Goal: Information Seeking & Learning: Learn about a topic

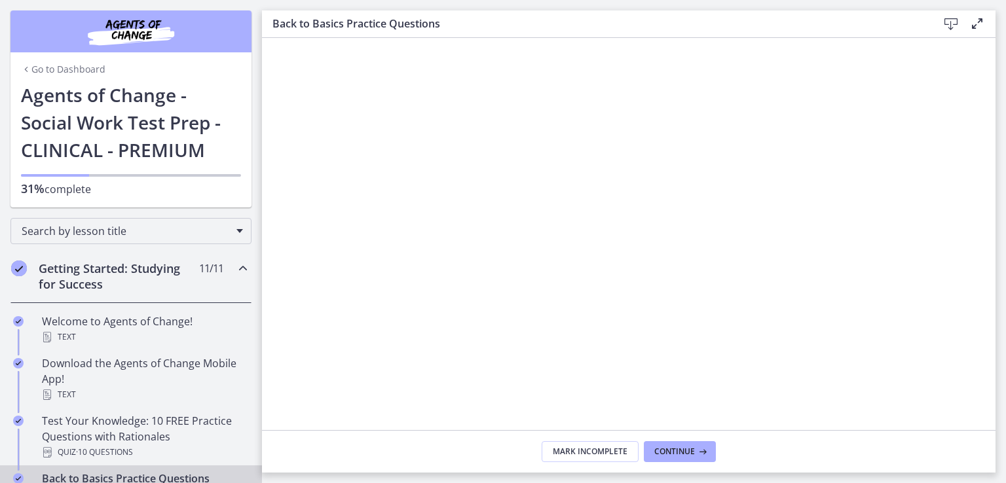
click at [220, 268] on div "Getting Started: Studying for Success 11 / 11 Completed" at bounding box center [130, 276] width 241 height 54
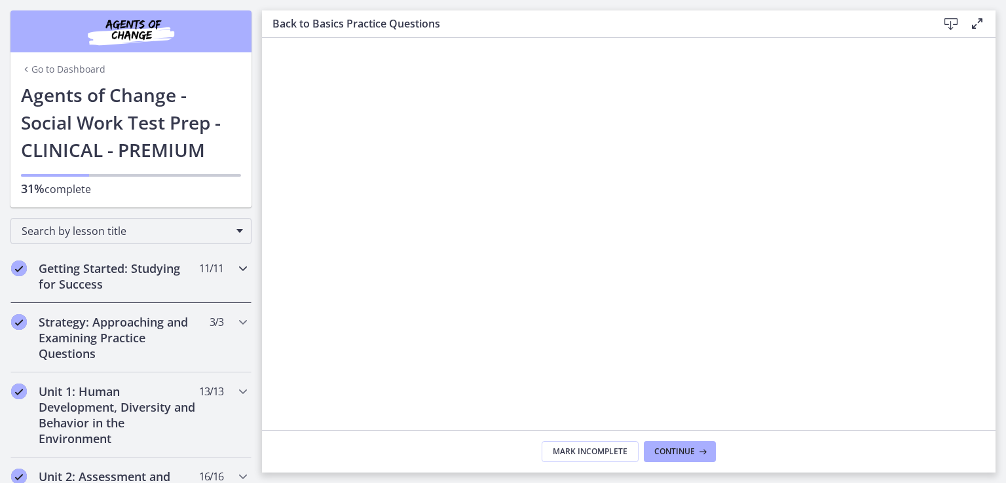
click at [235, 263] on icon "Chapters" at bounding box center [243, 269] width 16 height 16
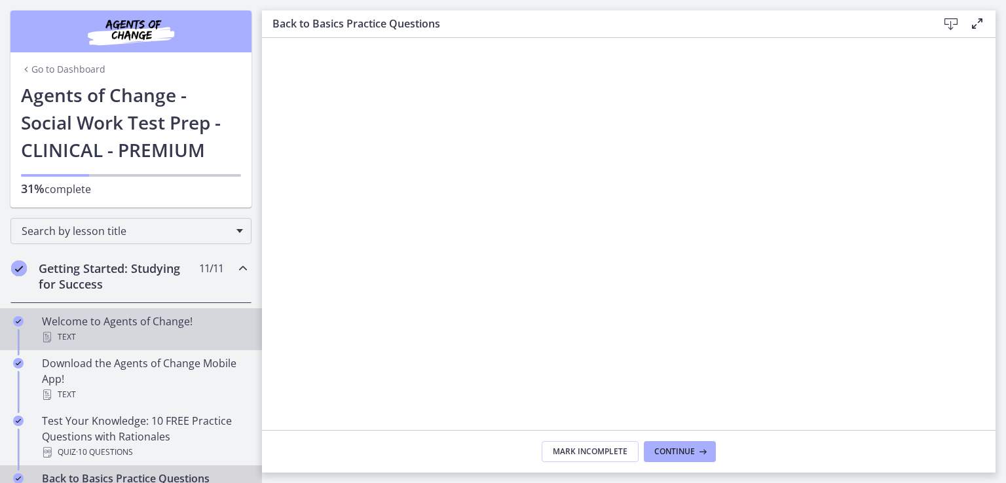
click at [114, 327] on div "Welcome to Agents of Change! Text" at bounding box center [144, 329] width 204 height 31
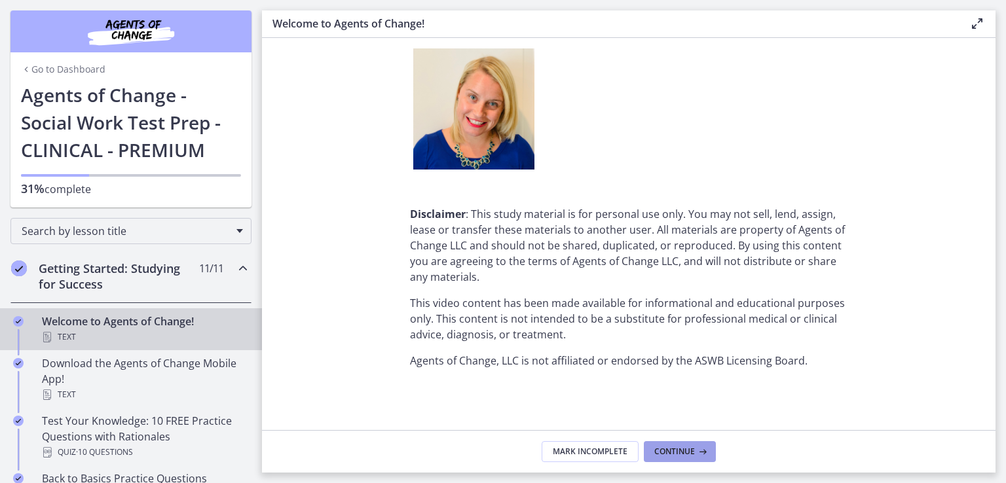
click at [674, 451] on span "Continue" at bounding box center [674, 452] width 41 height 10
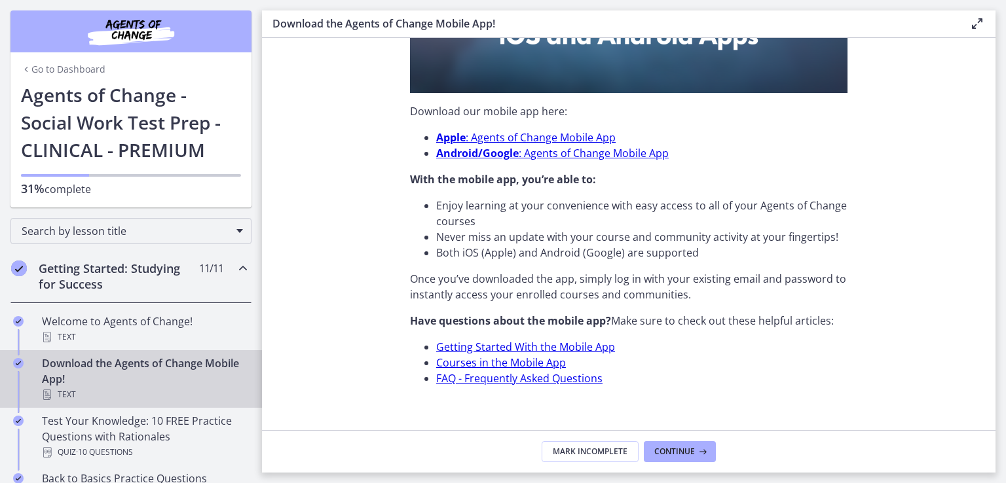
scroll to position [409, 0]
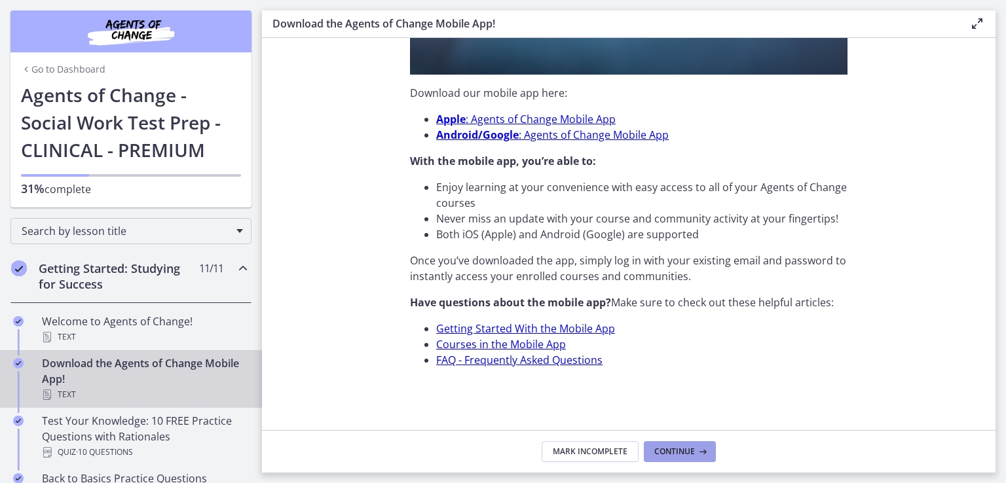
click at [665, 447] on span "Continue" at bounding box center [674, 452] width 41 height 10
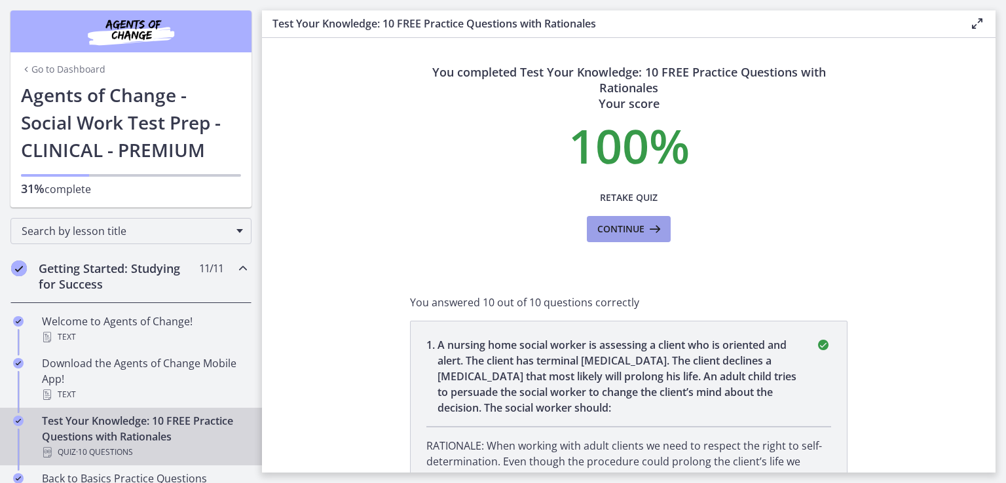
click at [634, 232] on span "Continue" at bounding box center [620, 229] width 47 height 16
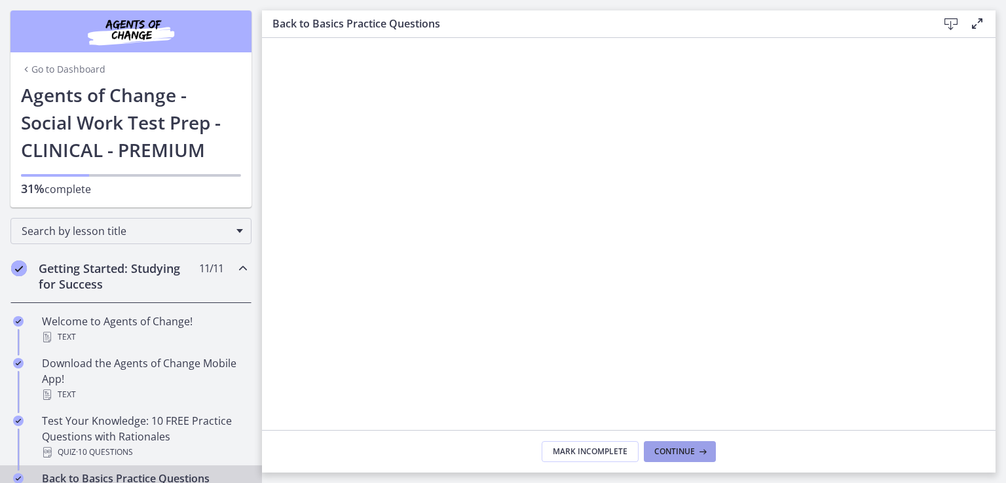
click at [686, 454] on span "Continue" at bounding box center [674, 452] width 41 height 10
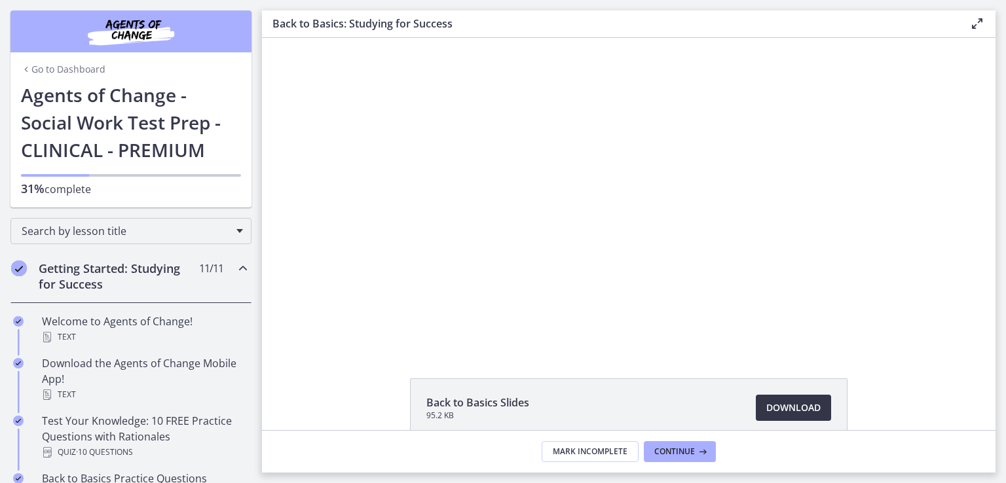
click at [781, 408] on span "Download Opens in a new window" at bounding box center [793, 408] width 54 height 16
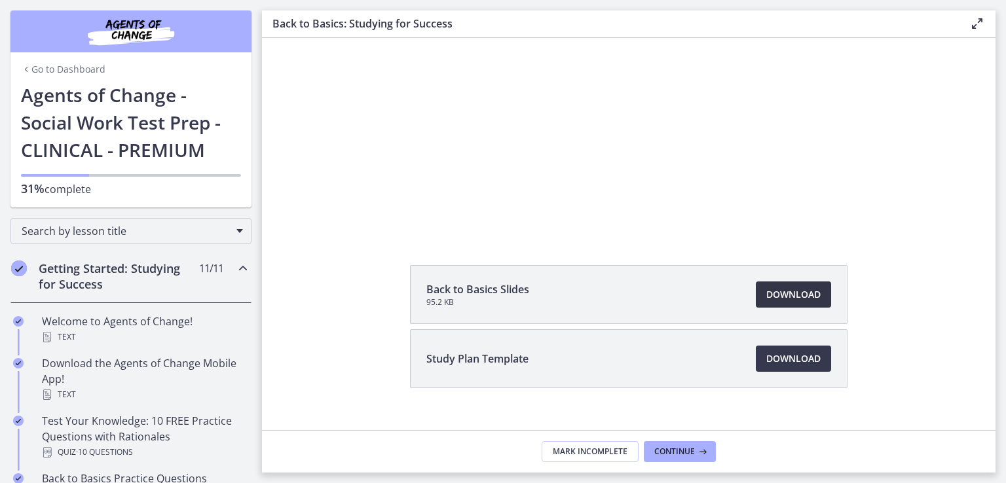
scroll to position [134, 0]
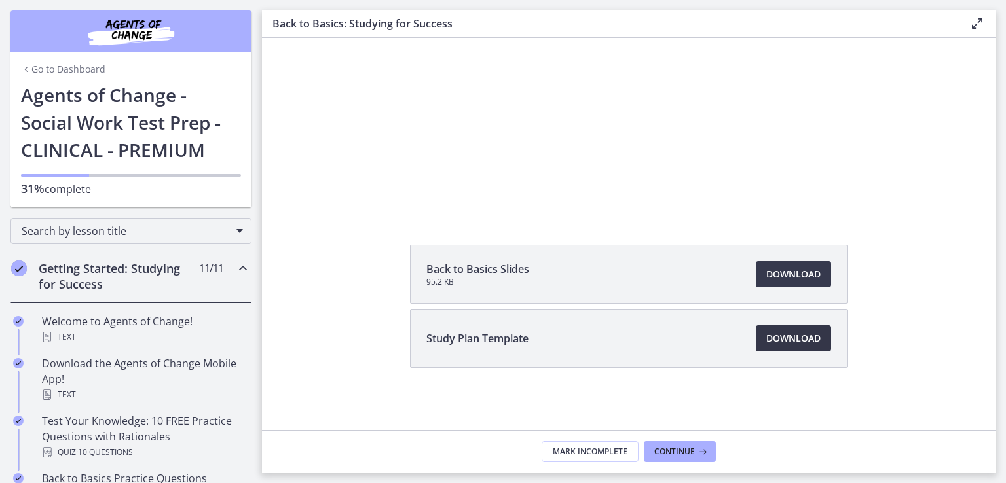
click at [781, 341] on span "Download Opens in a new window" at bounding box center [793, 339] width 54 height 16
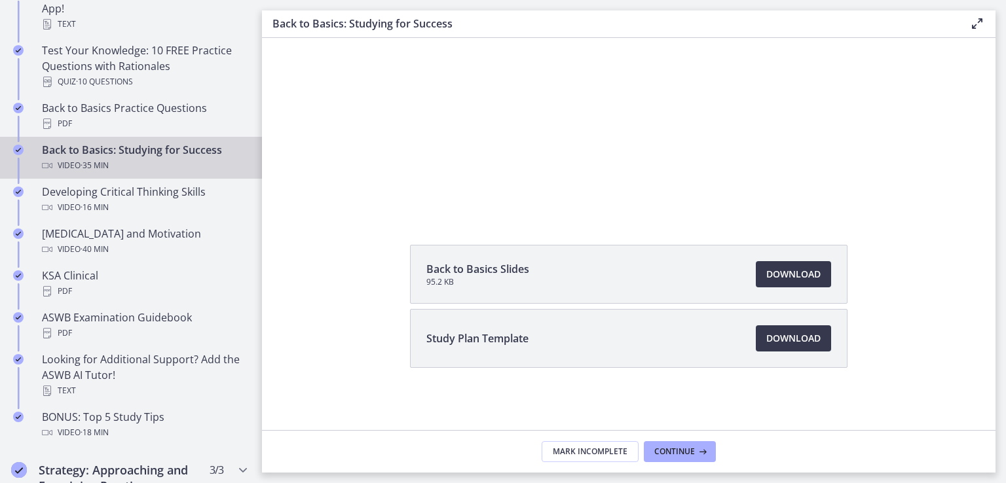
click at [168, 158] on div "Video · 35 min" at bounding box center [144, 166] width 204 height 16
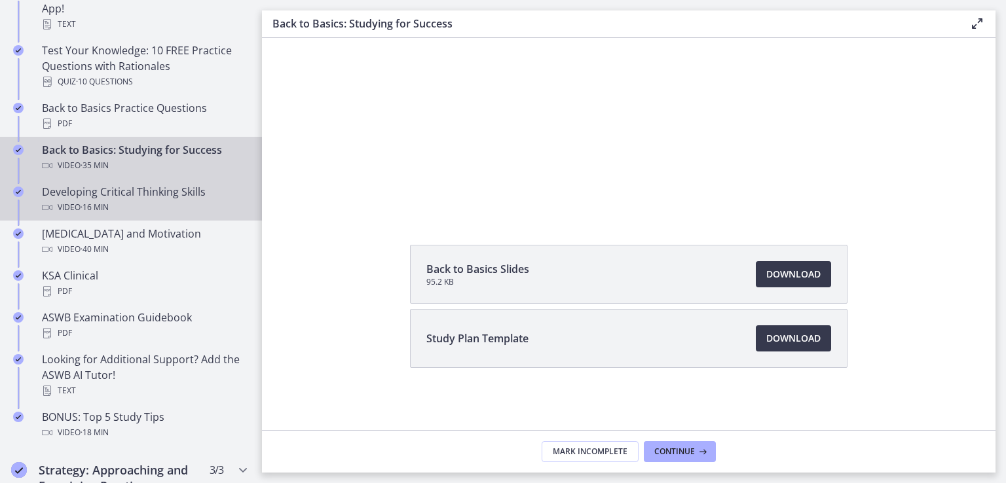
click at [149, 197] on div "Developing Critical Thinking Skills Video · 16 min" at bounding box center [144, 199] width 204 height 31
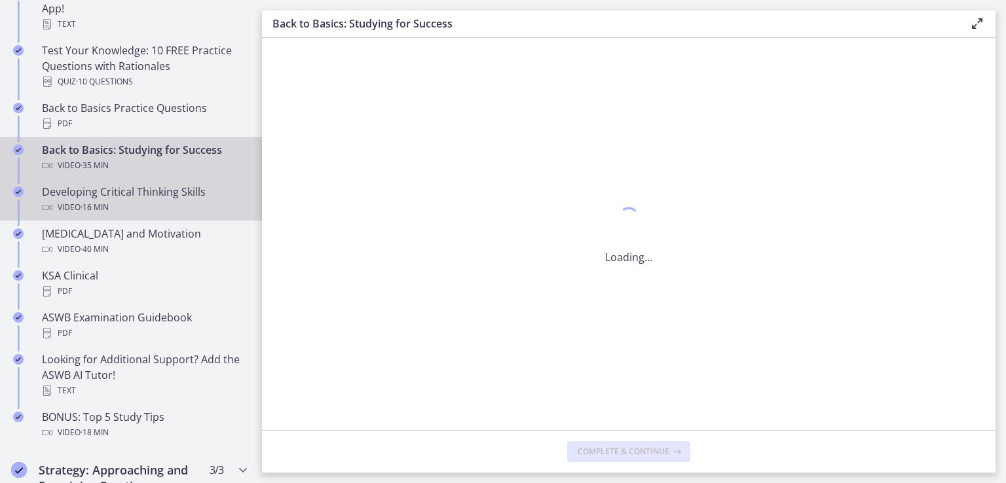
scroll to position [0, 0]
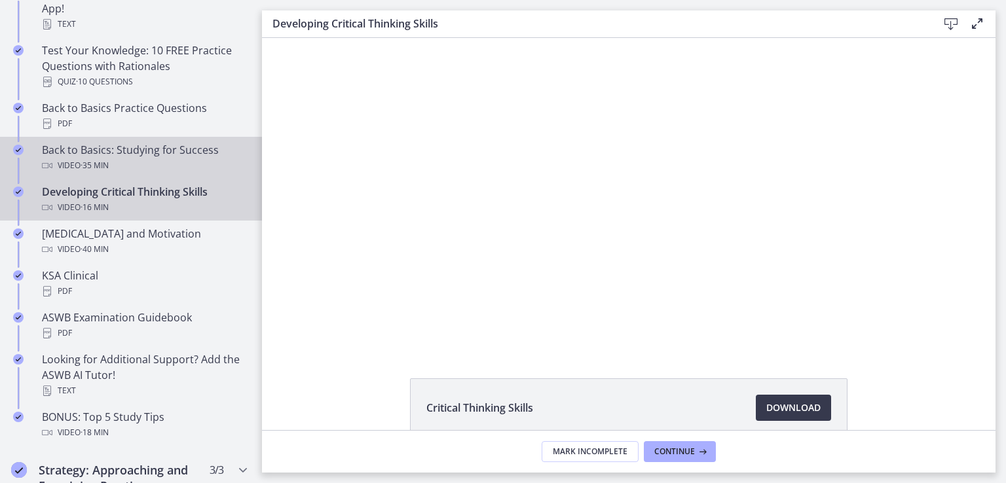
click at [138, 156] on div "Back to Basics: Studying for Success Video · 35 min" at bounding box center [144, 157] width 204 height 31
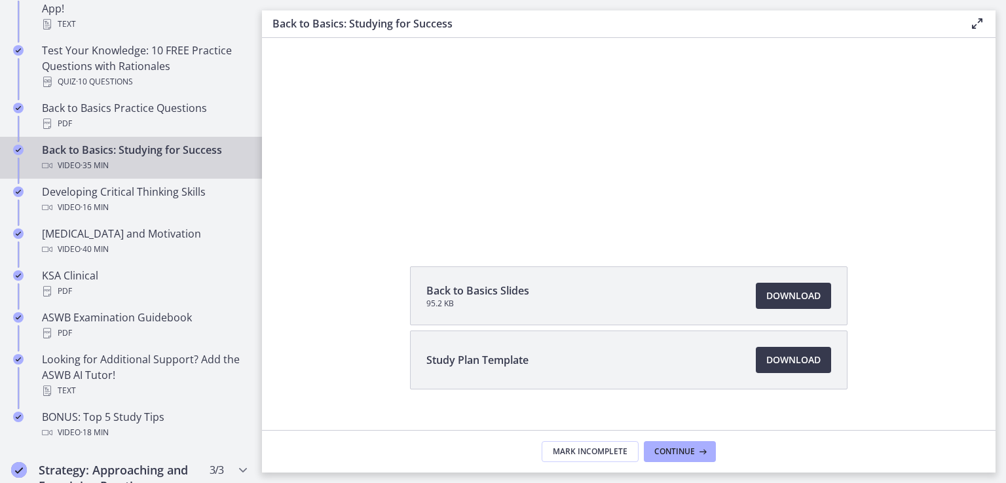
scroll to position [134, 0]
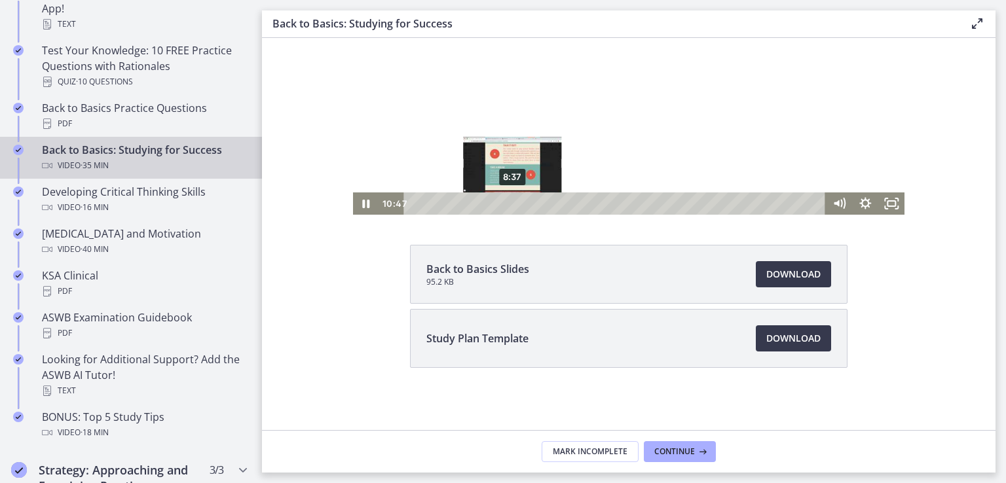
click at [507, 202] on div "8:37" at bounding box center [617, 204] width 406 height 22
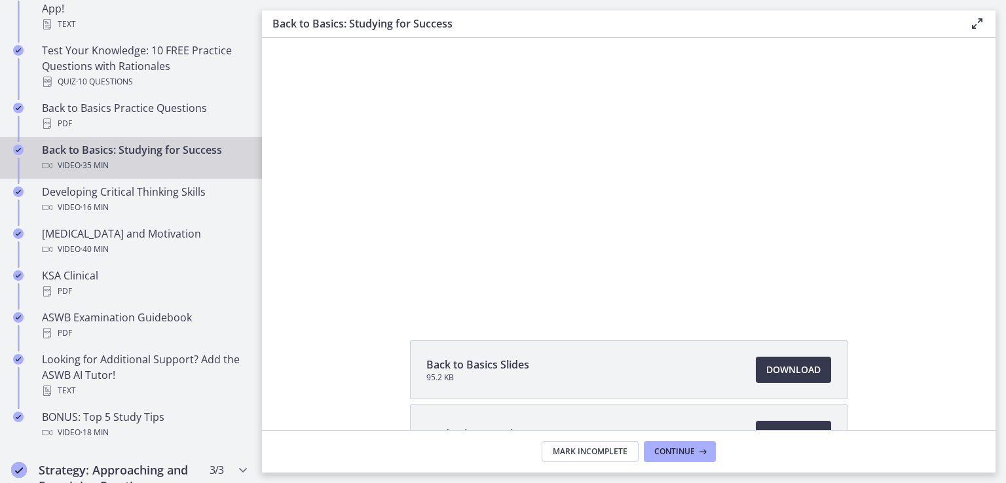
scroll to position [0, 0]
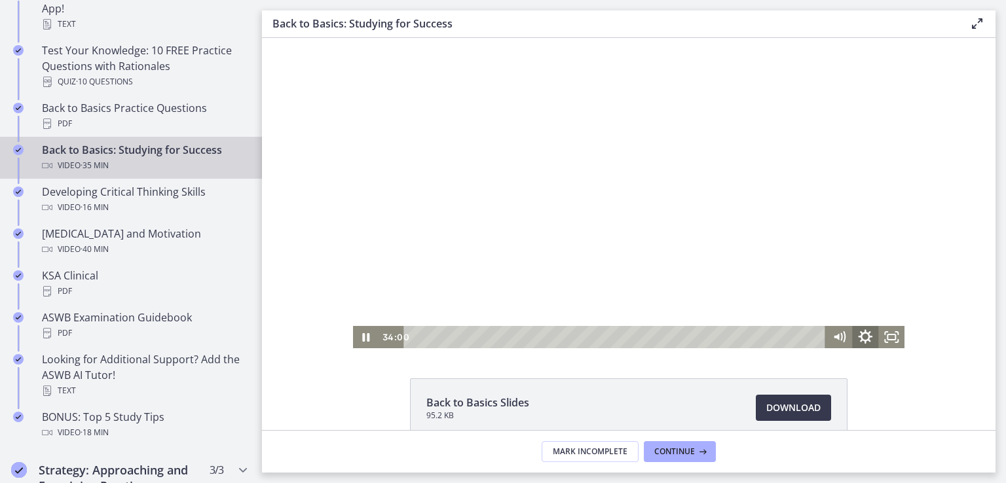
click at [859, 335] on icon "Show settings menu" at bounding box center [864, 337] width 31 height 27
click at [944, 221] on div "The video is loading... Click for sound @keyframes VOLUME_SMALL_WAVE_FLASH { 0%…" at bounding box center [628, 193] width 733 height 310
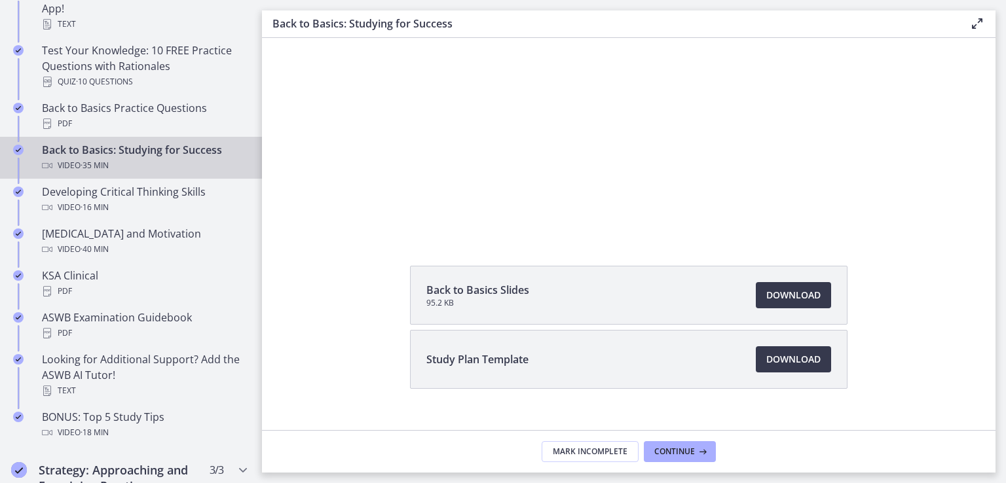
scroll to position [134, 0]
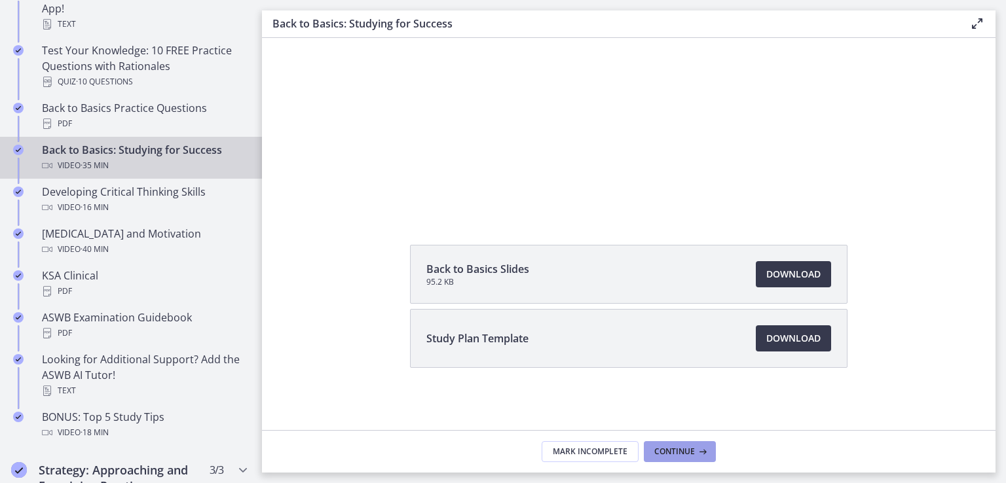
click at [671, 451] on span "Continue" at bounding box center [674, 452] width 41 height 10
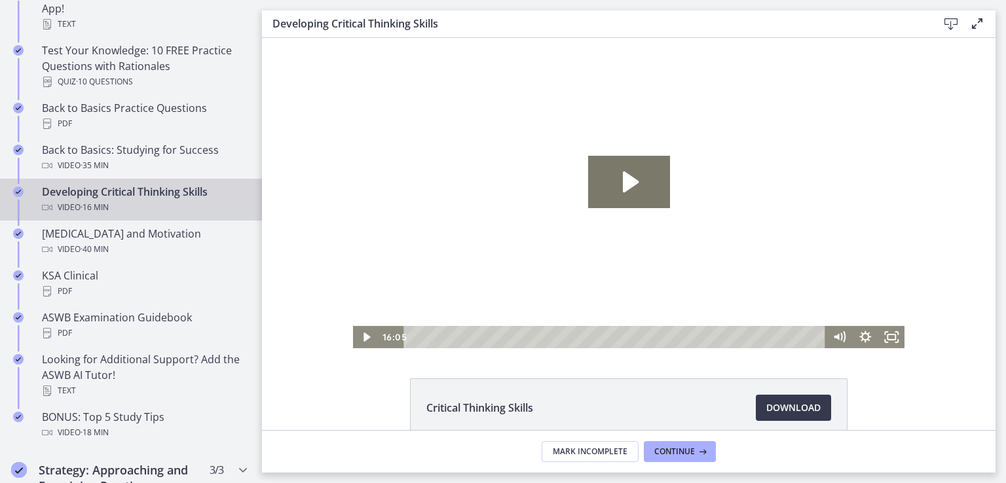
scroll to position [70, 0]
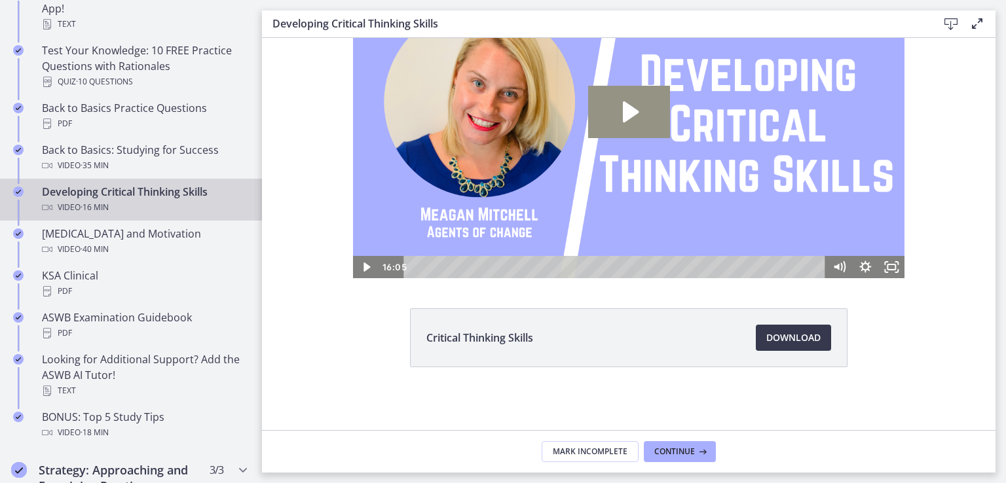
click at [629, 105] on icon "Play Video: cbe0uvmtov91j64ibpdg.mp4" at bounding box center [629, 112] width 82 height 52
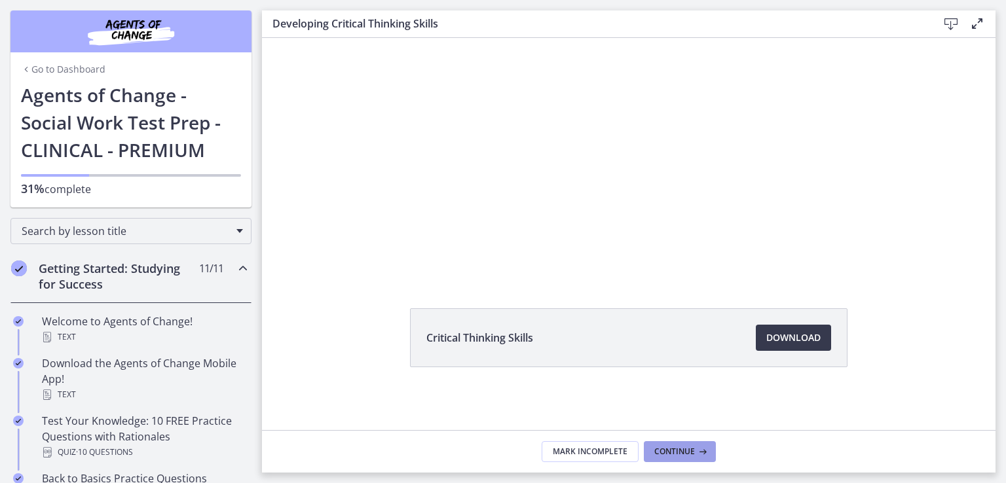
click at [670, 449] on span "Continue" at bounding box center [674, 452] width 41 height 10
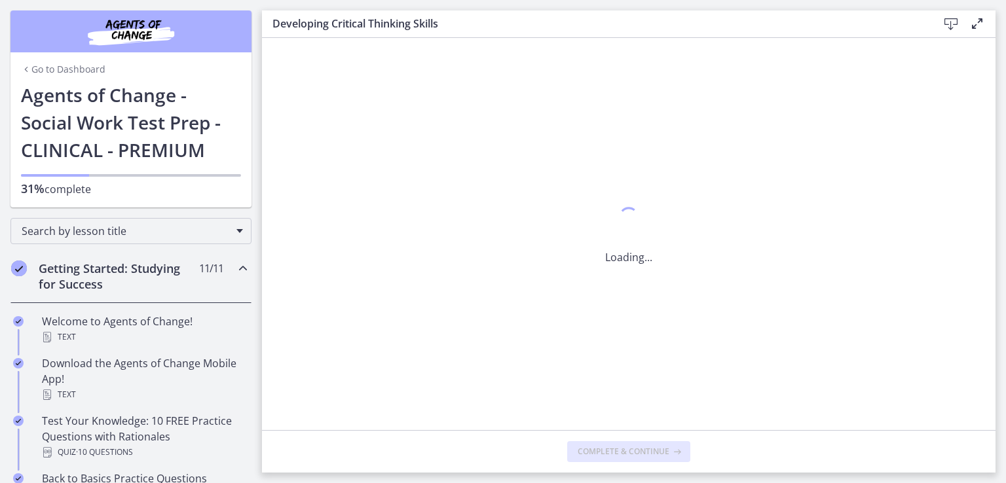
scroll to position [0, 0]
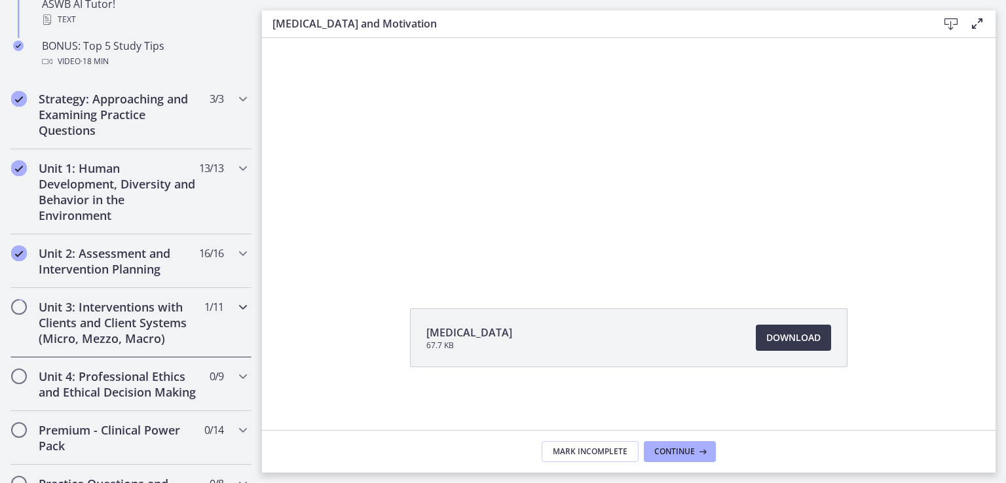
scroll to position [371, 0]
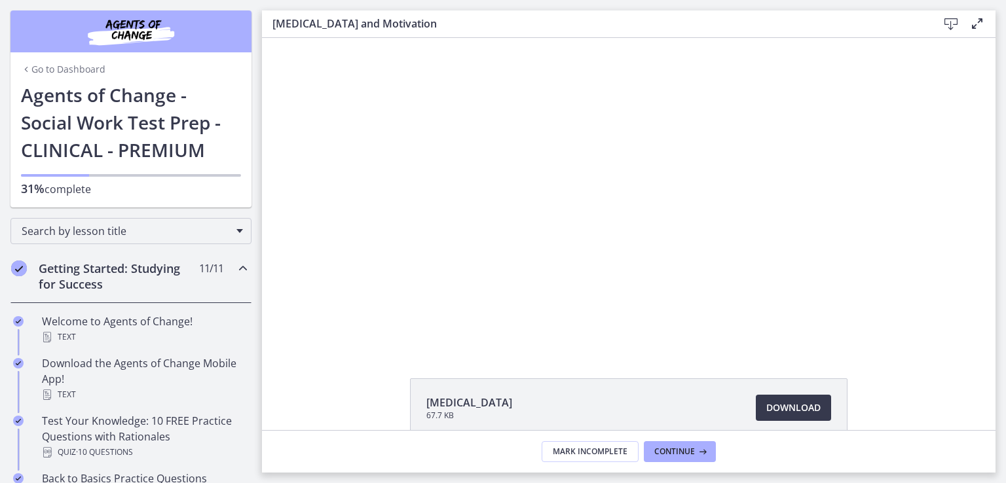
scroll to position [70, 0]
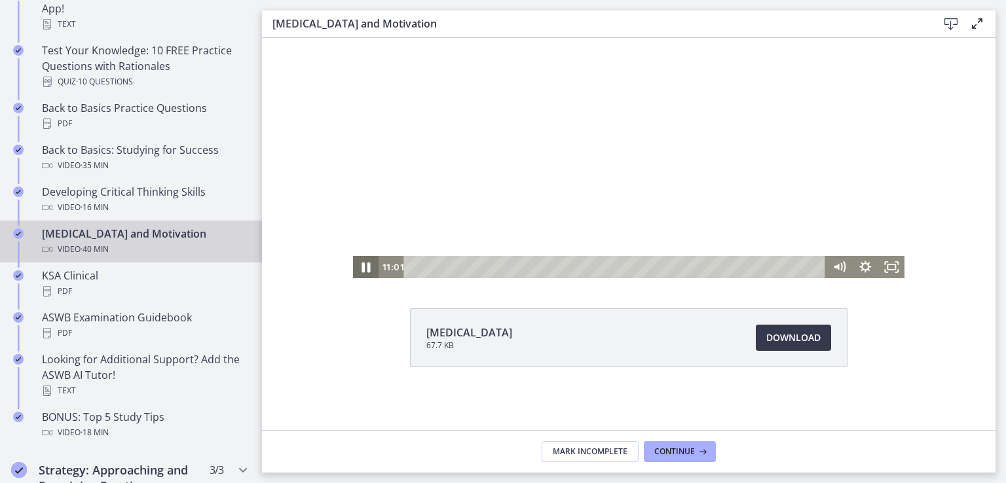
click at [360, 265] on icon "Pause" at bounding box center [365, 267] width 31 height 27
